Goal: Check status: Check status

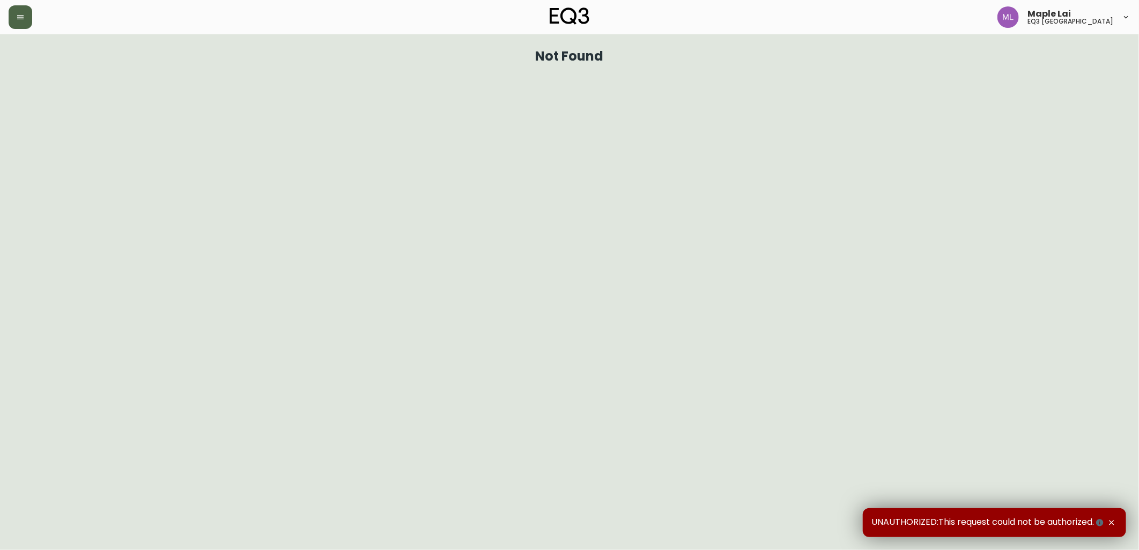
click at [25, 23] on button "button" at bounding box center [21, 17] width 24 height 24
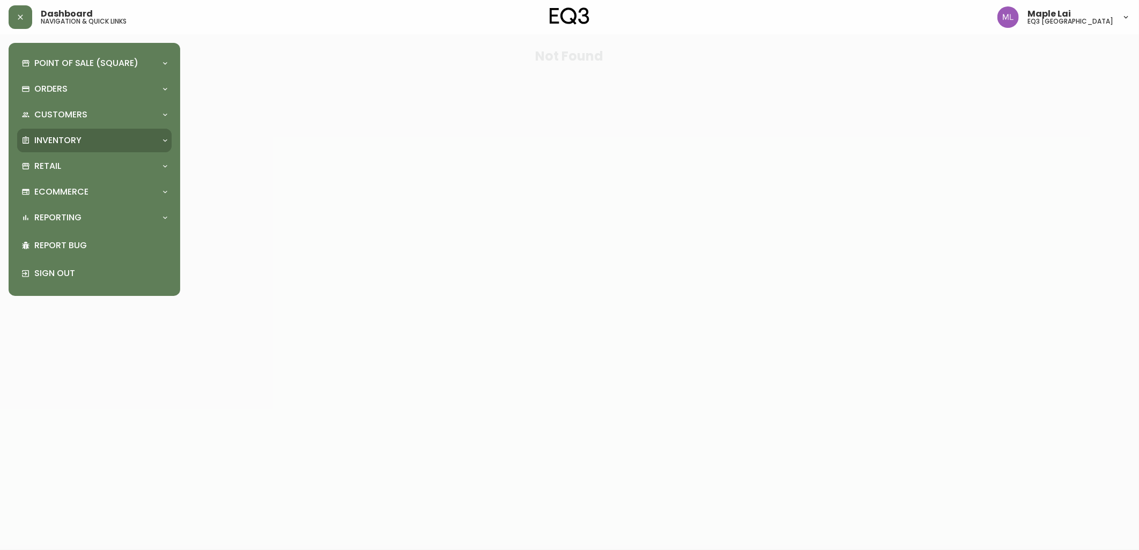
click at [79, 149] on div "Inventory" at bounding box center [94, 141] width 154 height 24
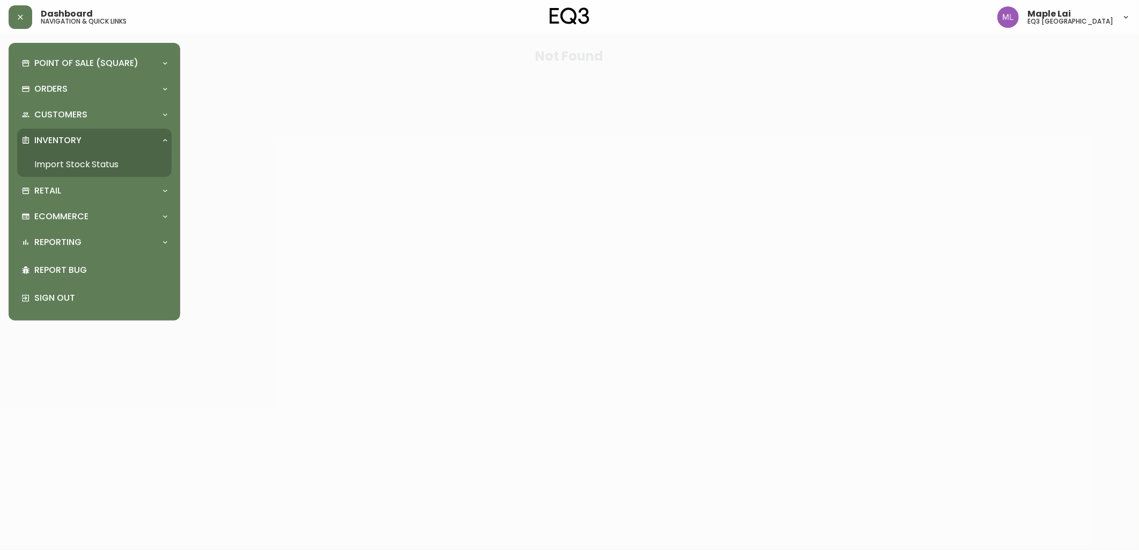
click at [99, 168] on link "Import Stock Status" at bounding box center [94, 164] width 154 height 25
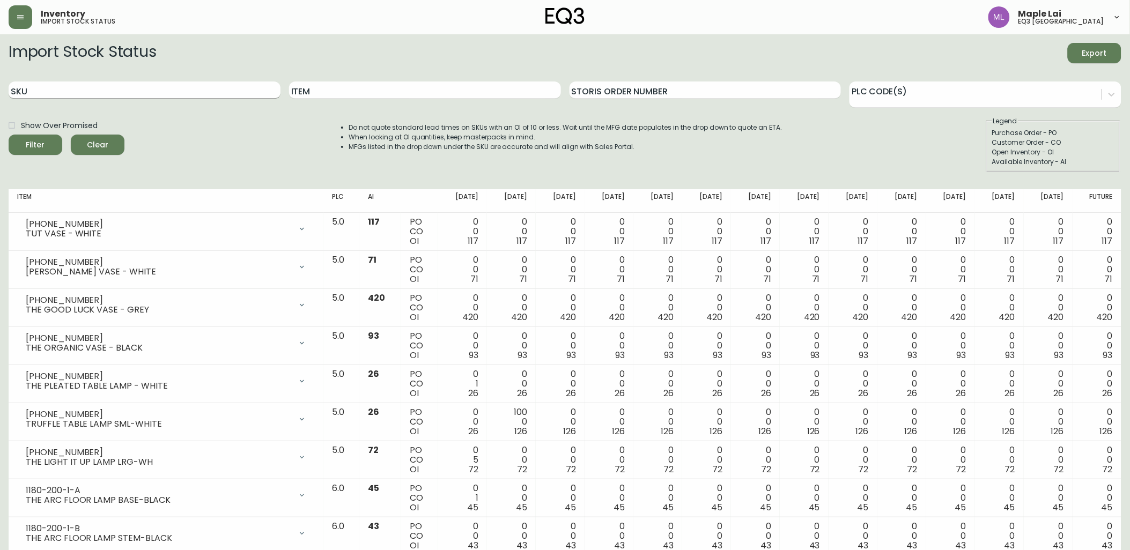
click at [153, 97] on input "SKU" at bounding box center [145, 89] width 272 height 17
paste input "3180-268-1-B"
type input "3180-268-1-B"
click at [9, 135] on button "Filter" at bounding box center [36, 145] width 54 height 20
